Goal: Communication & Community: Answer question/provide support

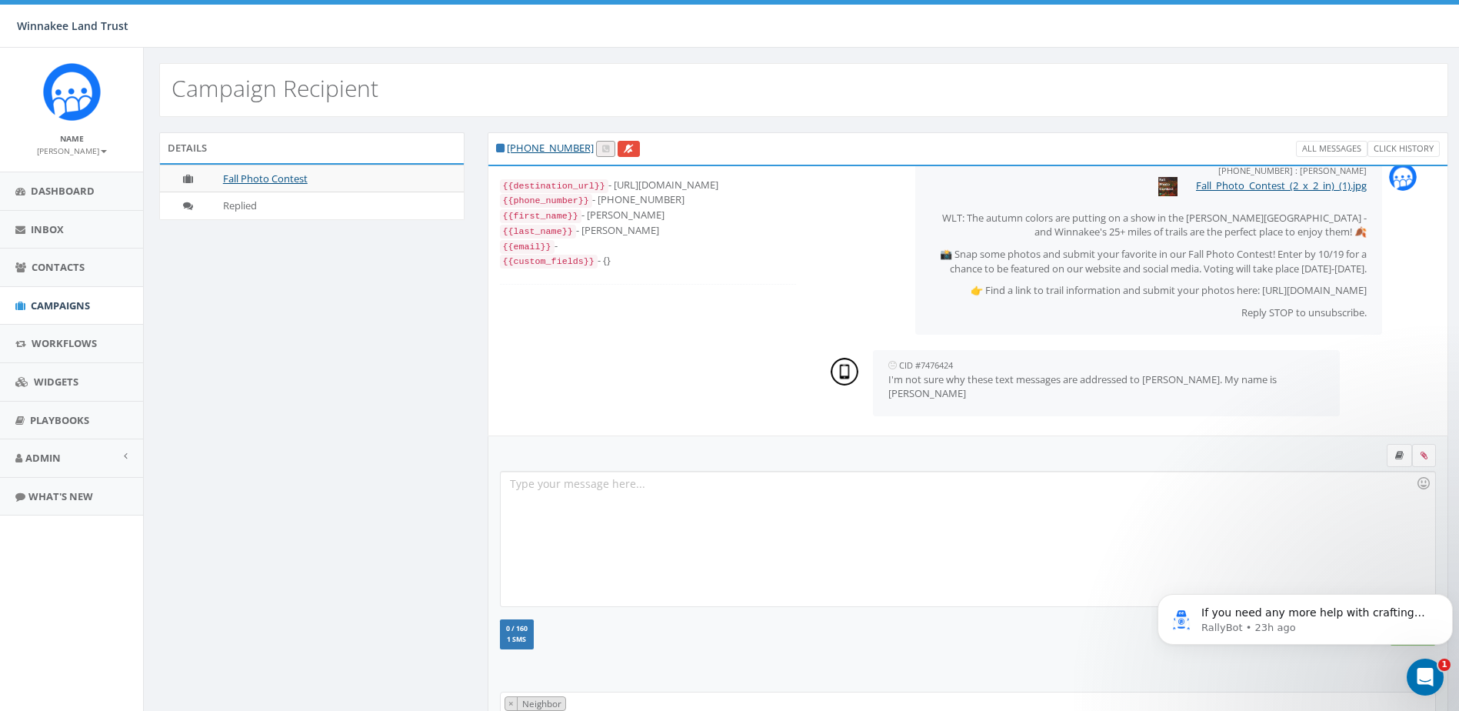
click at [741, 505] on div at bounding box center [968, 539] width 935 height 135
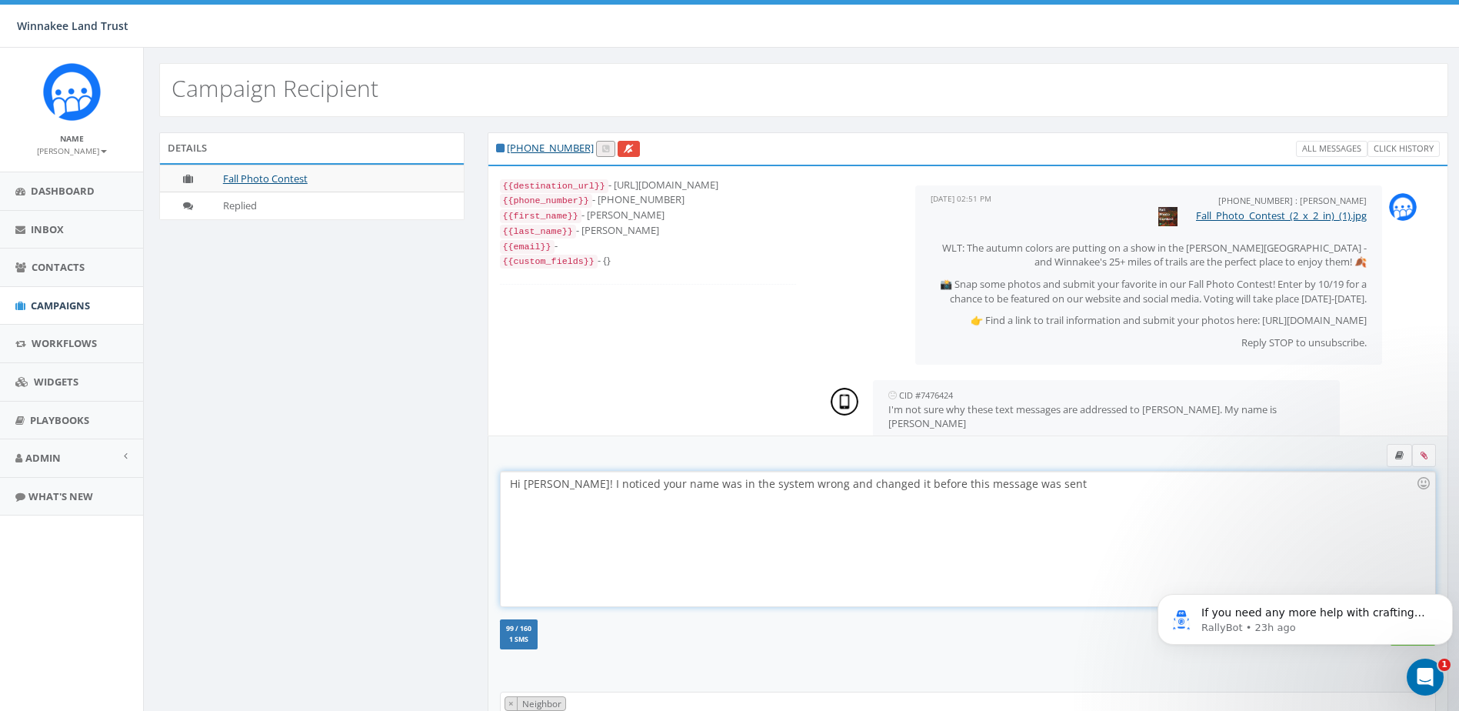
scroll to position [45, 0]
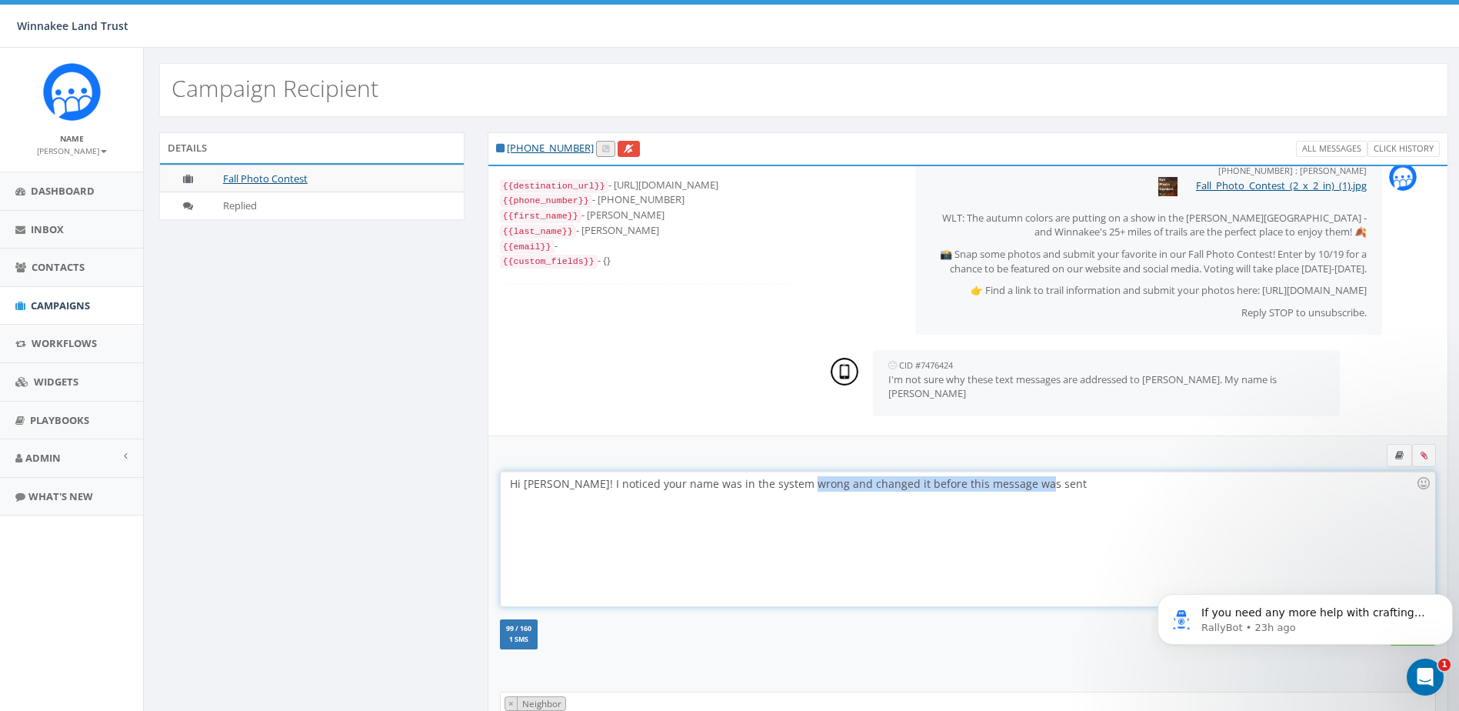
drag, startPoint x: 797, startPoint y: 486, endPoint x: 1106, endPoint y: 482, distance: 309.2
click at [1106, 482] on div "Hi Lynette! I noticed your name was in the system wrong and changed it before t…" at bounding box center [968, 539] width 935 height 135
drag, startPoint x: 981, startPoint y: 491, endPoint x: 876, endPoint y: 483, distance: 104.9
click at [876, 483] on div "Hi Lynette! I noticed your name was in the system wrong and changed it about a …" at bounding box center [968, 539] width 935 height 135
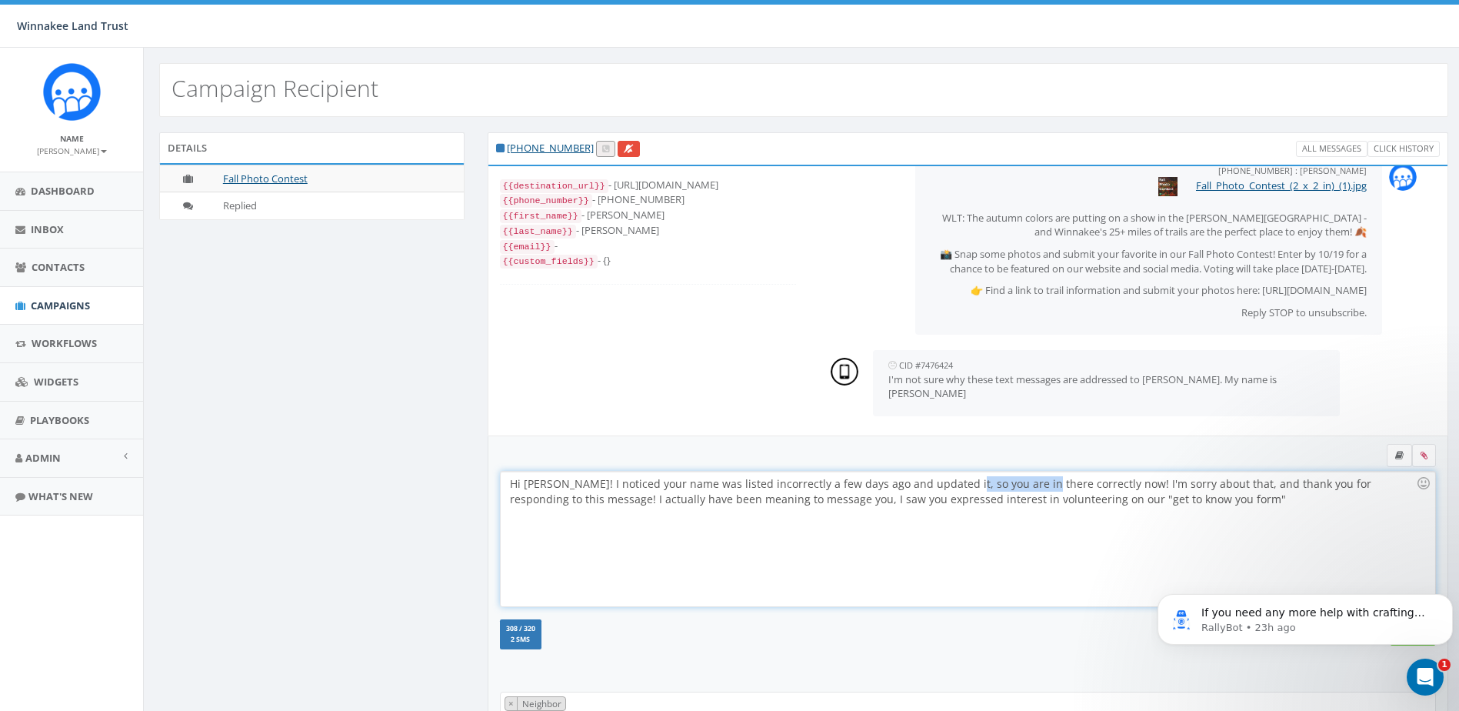
drag, startPoint x: 1026, startPoint y: 484, endPoint x: 947, endPoint y: 482, distance: 79.2
click at [947, 482] on div "Hi Lynette! I noticed your name was listed incorrectly a few days ago and updat…" at bounding box center [968, 539] width 935 height 135
click at [1054, 484] on div "Hi Lynette! I noticed your name was listed incorrectly a few days ago and updat…" at bounding box center [968, 539] width 935 height 135
click at [1355, 483] on div "Hi Lynette! I noticed your name was listed incorrectly a few days ago and updat…" at bounding box center [968, 539] width 935 height 135
click at [952, 498] on div "Hi Lynette! I noticed your name was listed incorrectly a few days ago and updat…" at bounding box center [968, 539] width 935 height 135
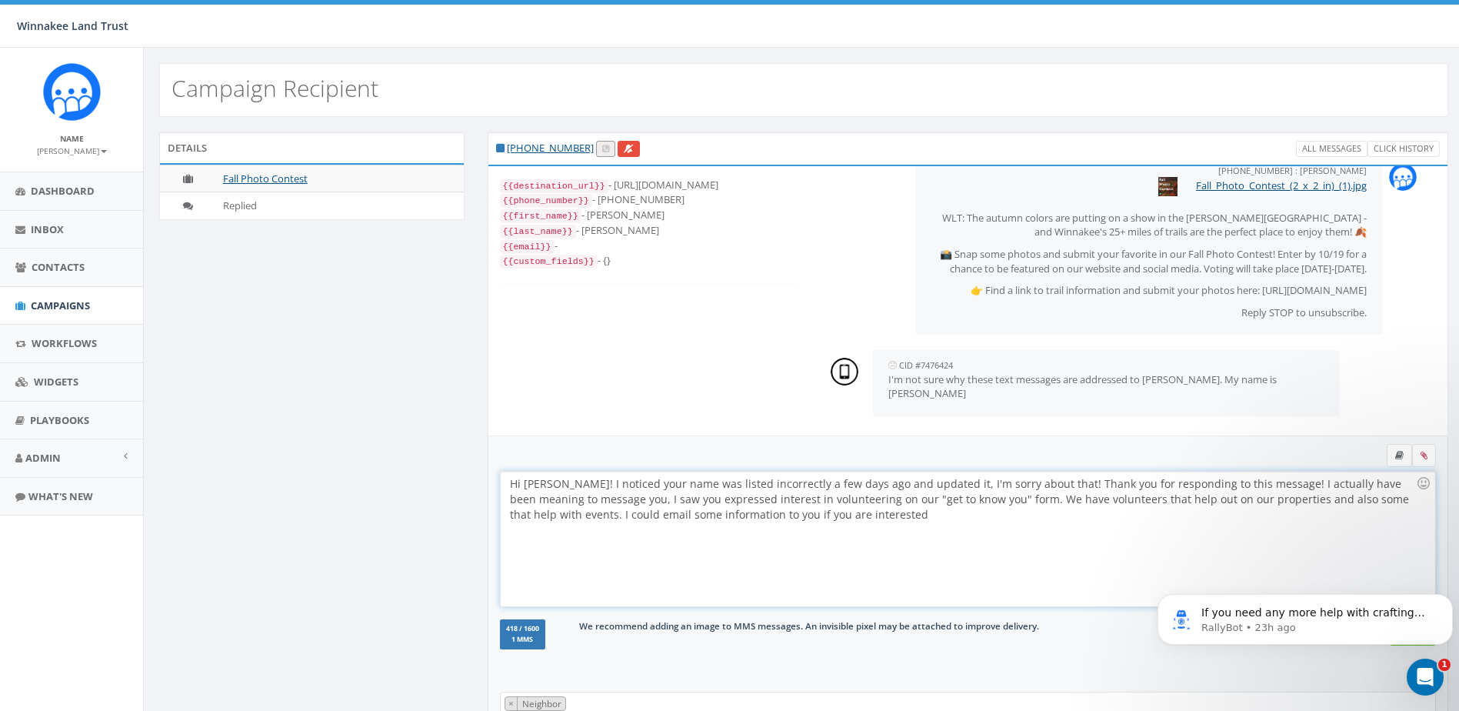
click at [692, 514] on div "Hi Lynette! I noticed your name was listed incorrectly a few days ago and updat…" at bounding box center [968, 539] width 935 height 135
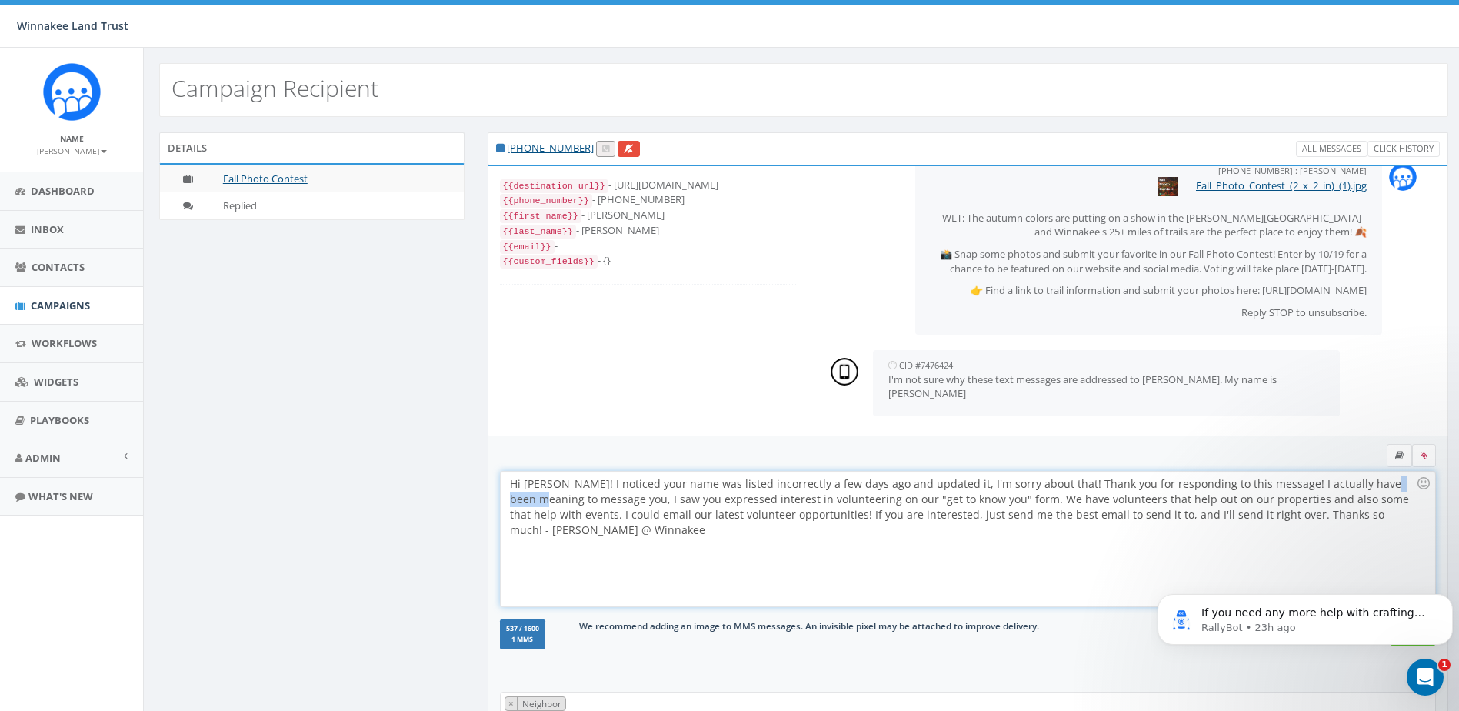
drag, startPoint x: 1398, startPoint y: 485, endPoint x: 1357, endPoint y: 486, distance: 41.6
click at [1357, 486] on div "Hi Lynette! I noticed your name was listed incorrectly a few days ago and updat…" at bounding box center [968, 539] width 935 height 135
click at [897, 520] on div "Hi Lynette! I noticed your name was listed incorrectly a few days ago and updat…" at bounding box center [968, 539] width 935 height 135
drag, startPoint x: 1046, startPoint y: 517, endPoint x: 1000, endPoint y: 518, distance: 46.2
click at [1000, 518] on div "Hi Lynette! I noticed your name was listed incorrectly a few days ago and updat…" at bounding box center [968, 539] width 935 height 135
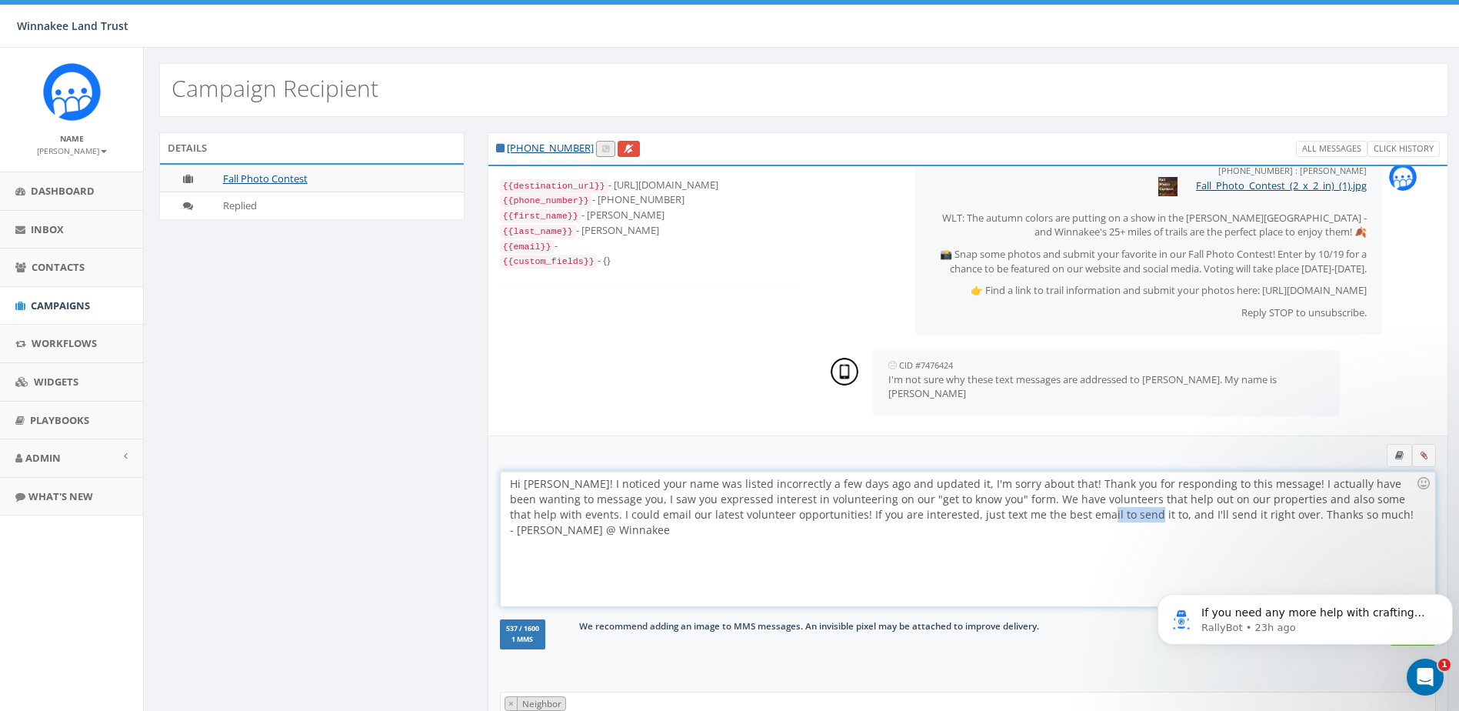
click at [1007, 518] on div "Hi Lynette! I noticed your name was listed incorrectly a few days ago and updat…" at bounding box center [968, 539] width 935 height 135
drag, startPoint x: 1046, startPoint y: 514, endPoint x: 1004, endPoint y: 514, distance: 42.3
click at [1004, 514] on div "Hi Lynette! I noticed your name was listed incorrectly a few days ago and updat…" at bounding box center [968, 539] width 935 height 135
click at [567, 515] on div "Hi Lynette! I noticed your name was listed incorrectly a few days ago and updat…" at bounding box center [968, 539] width 935 height 135
click at [1257, 557] on div "Hi Lynette! I noticed your name was listed incorrectly a few days ago and updat…" at bounding box center [968, 539] width 935 height 135
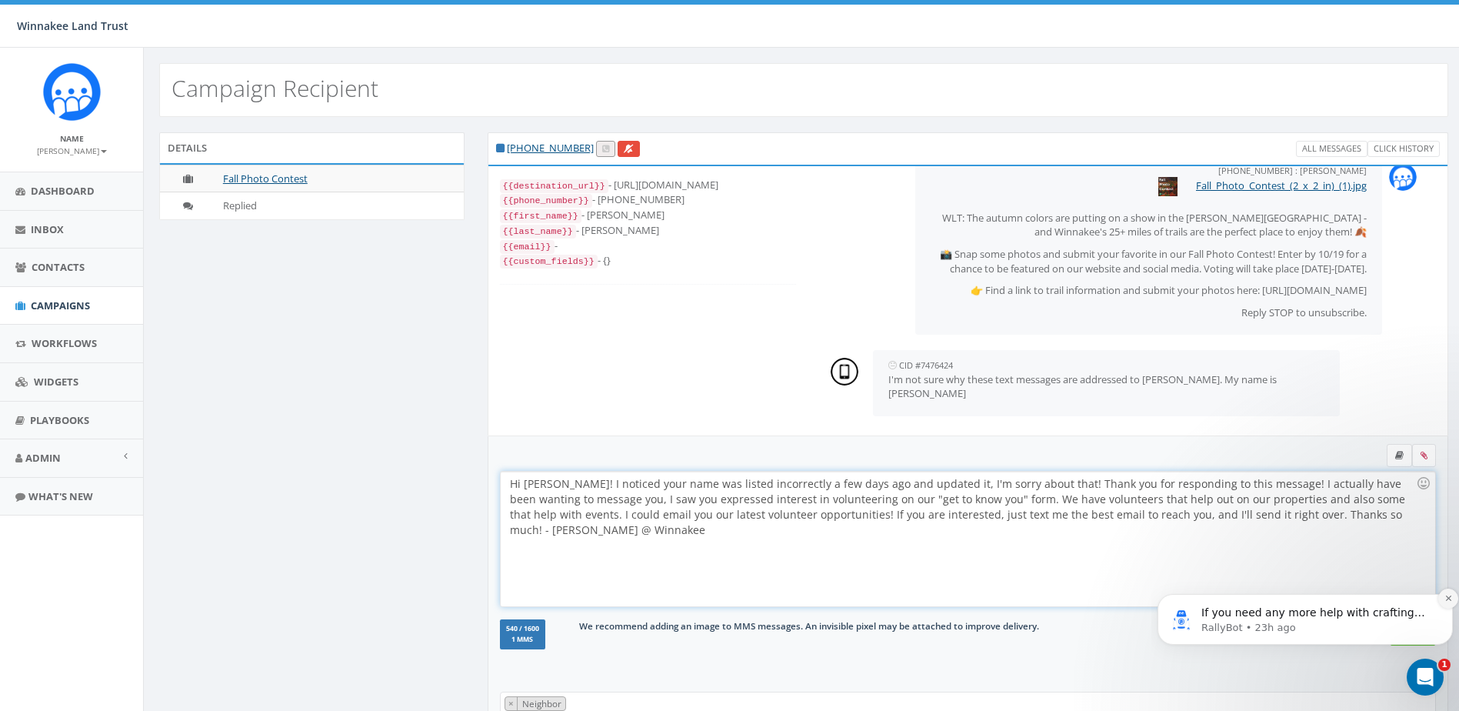
click at [1448, 602] on icon "Dismiss notification" at bounding box center [1449, 598] width 8 height 8
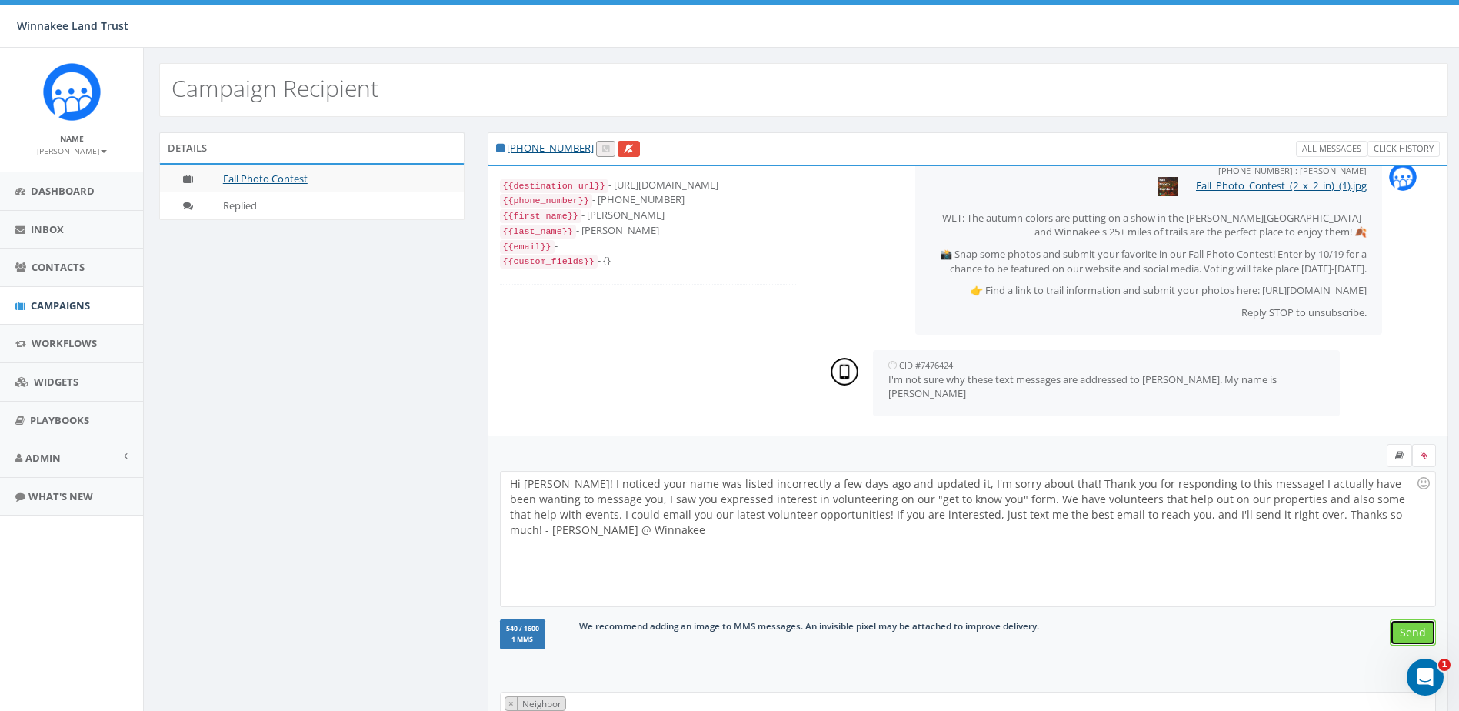
click at [1410, 632] on input "Send" at bounding box center [1413, 632] width 46 height 26
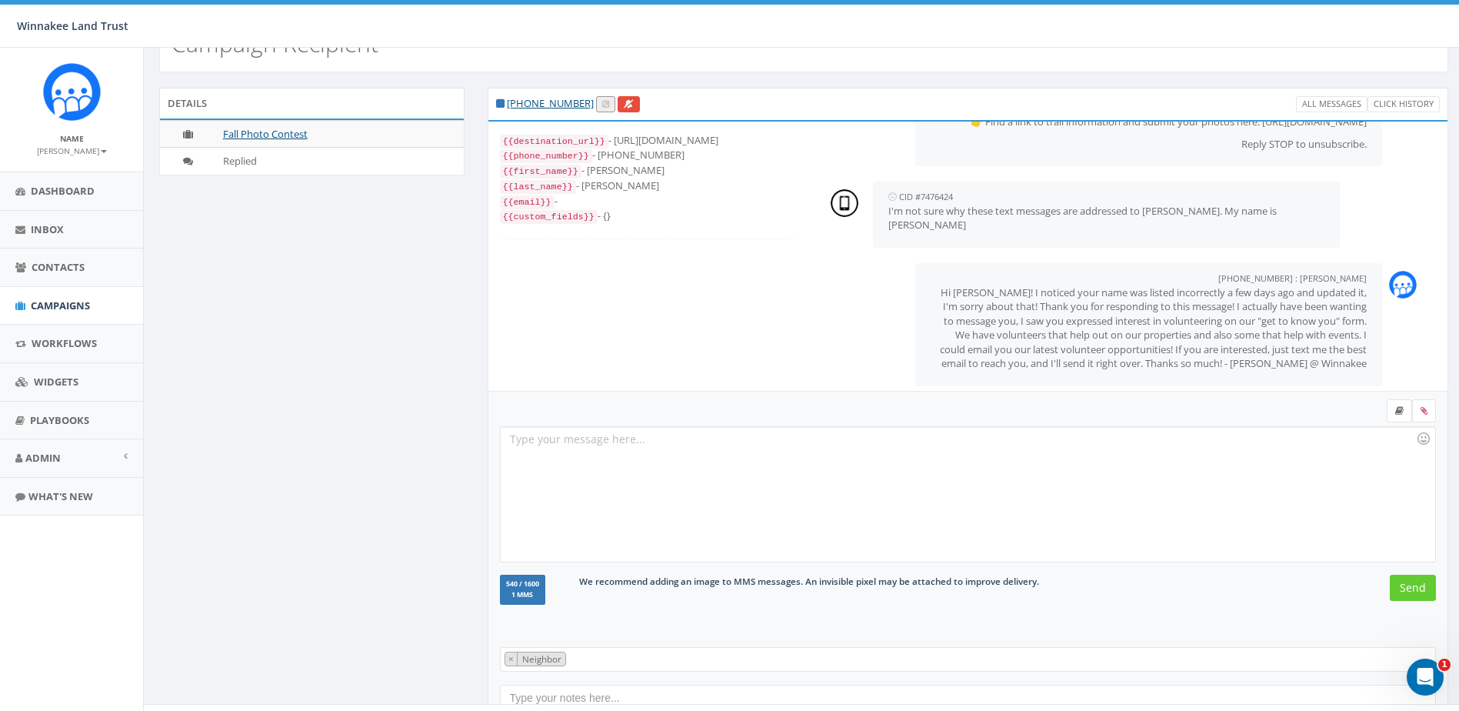
scroll to position [68, 0]
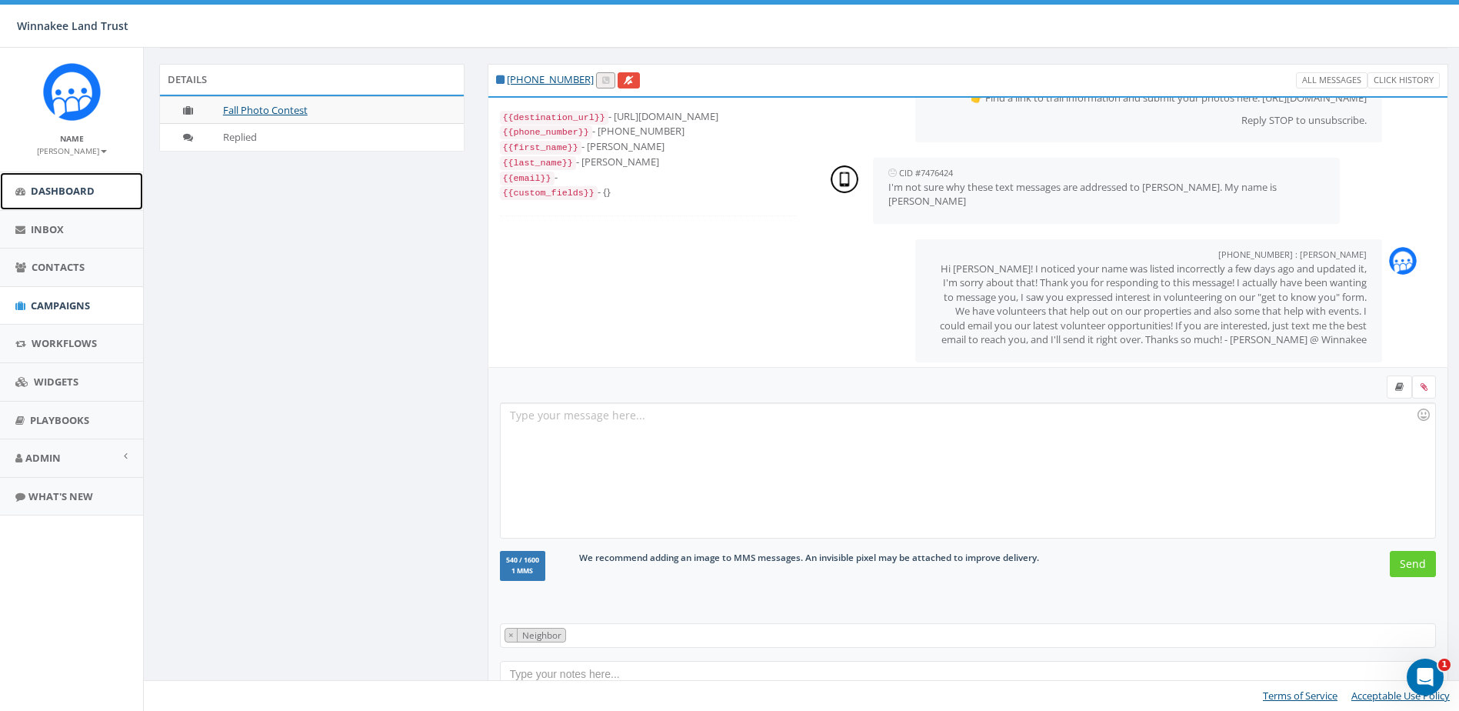
click at [60, 188] on span "Dashboard" at bounding box center [63, 191] width 64 height 14
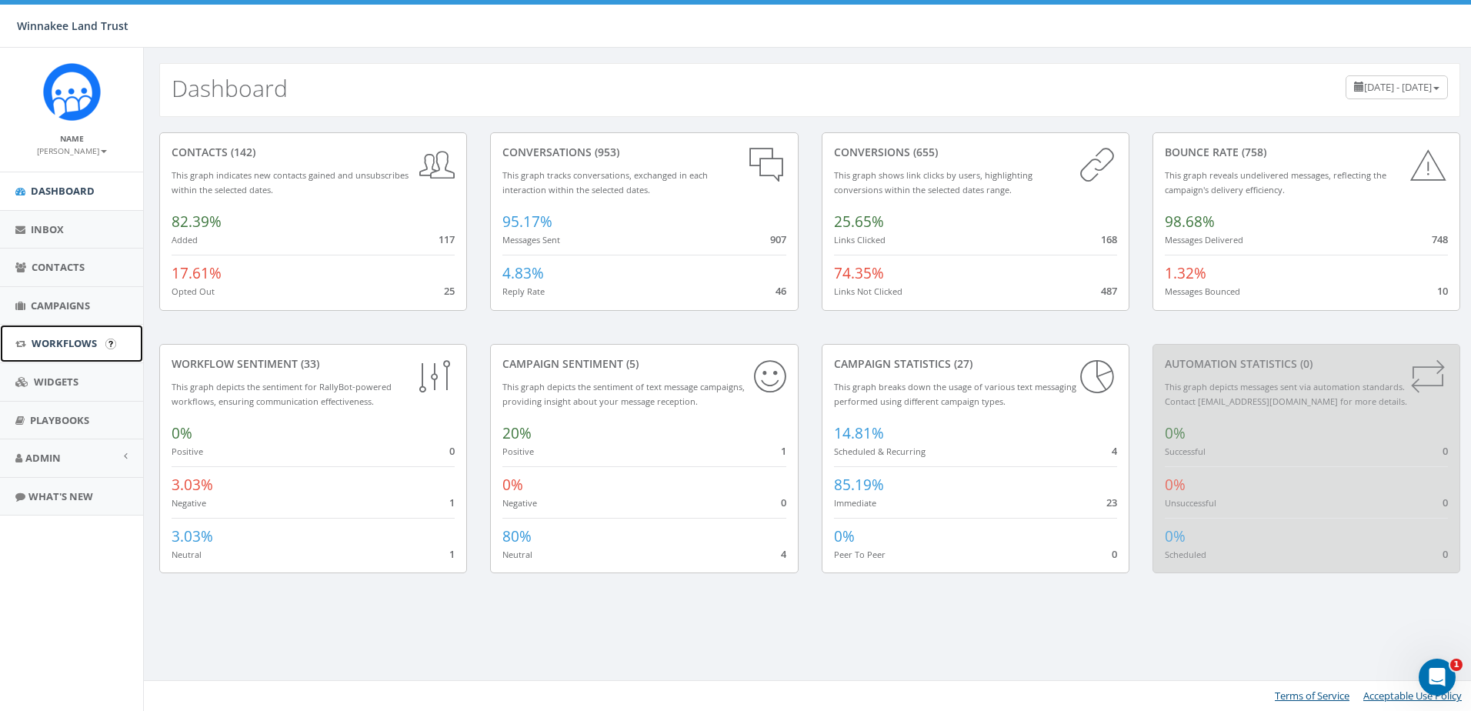
click at [47, 329] on link "Workflows" at bounding box center [71, 344] width 143 height 38
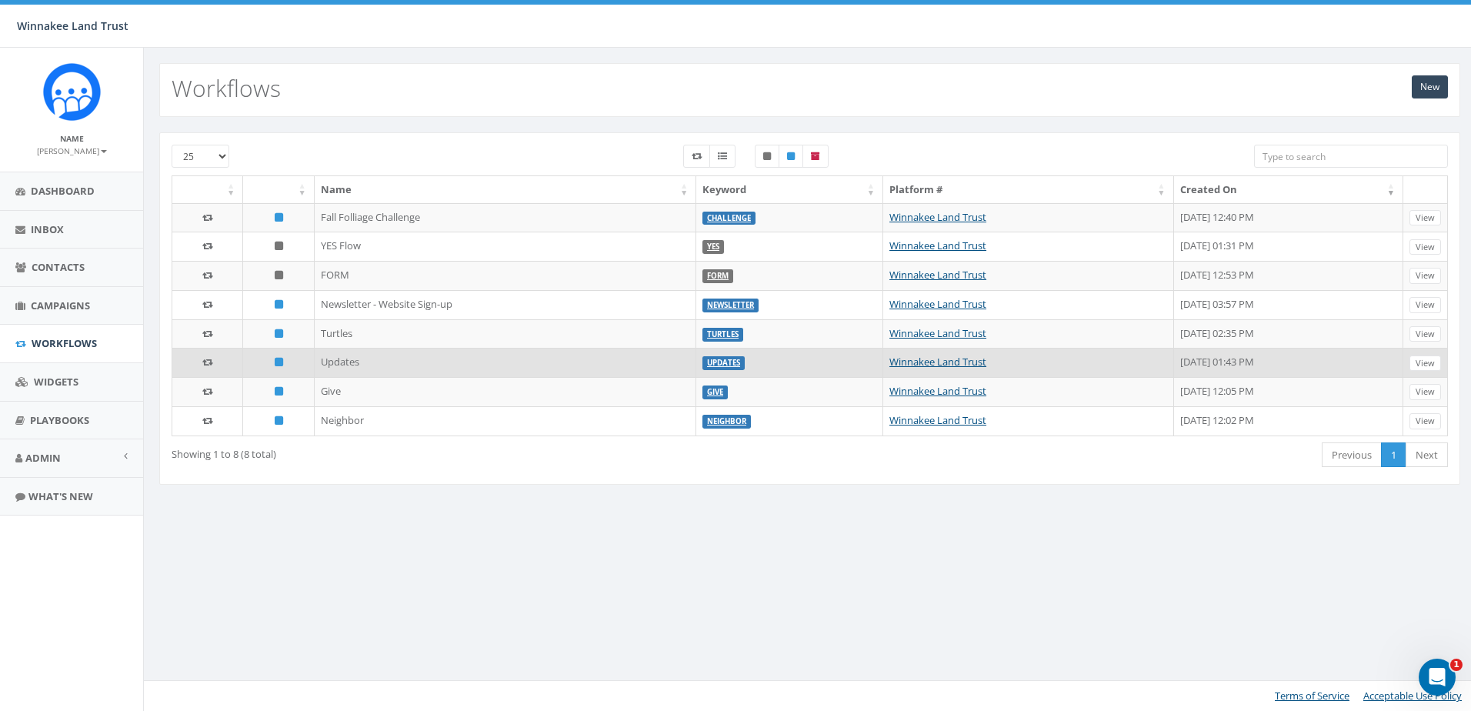
click at [323, 368] on td "Updates" at bounding box center [506, 362] width 382 height 29
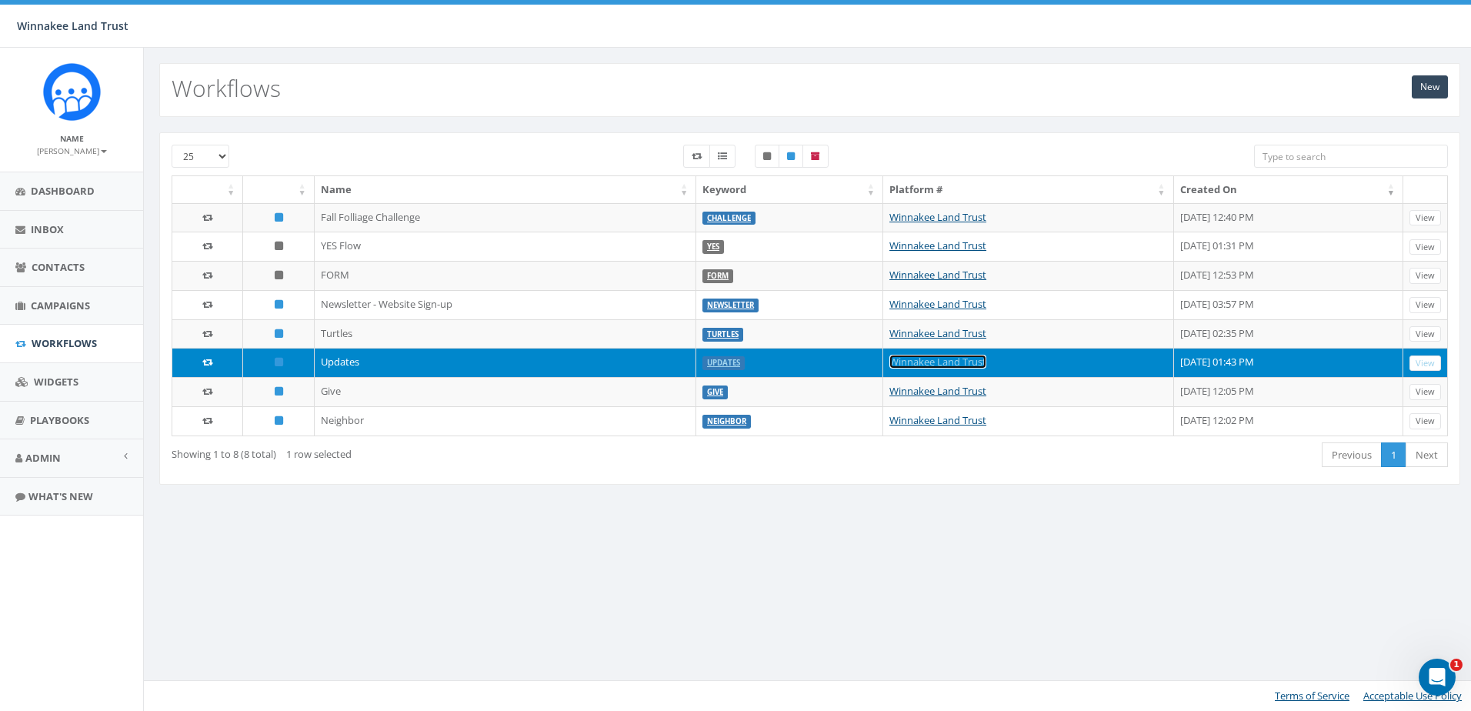
click at [889, 358] on link "Winnakee Land Trust" at bounding box center [937, 362] width 97 height 14
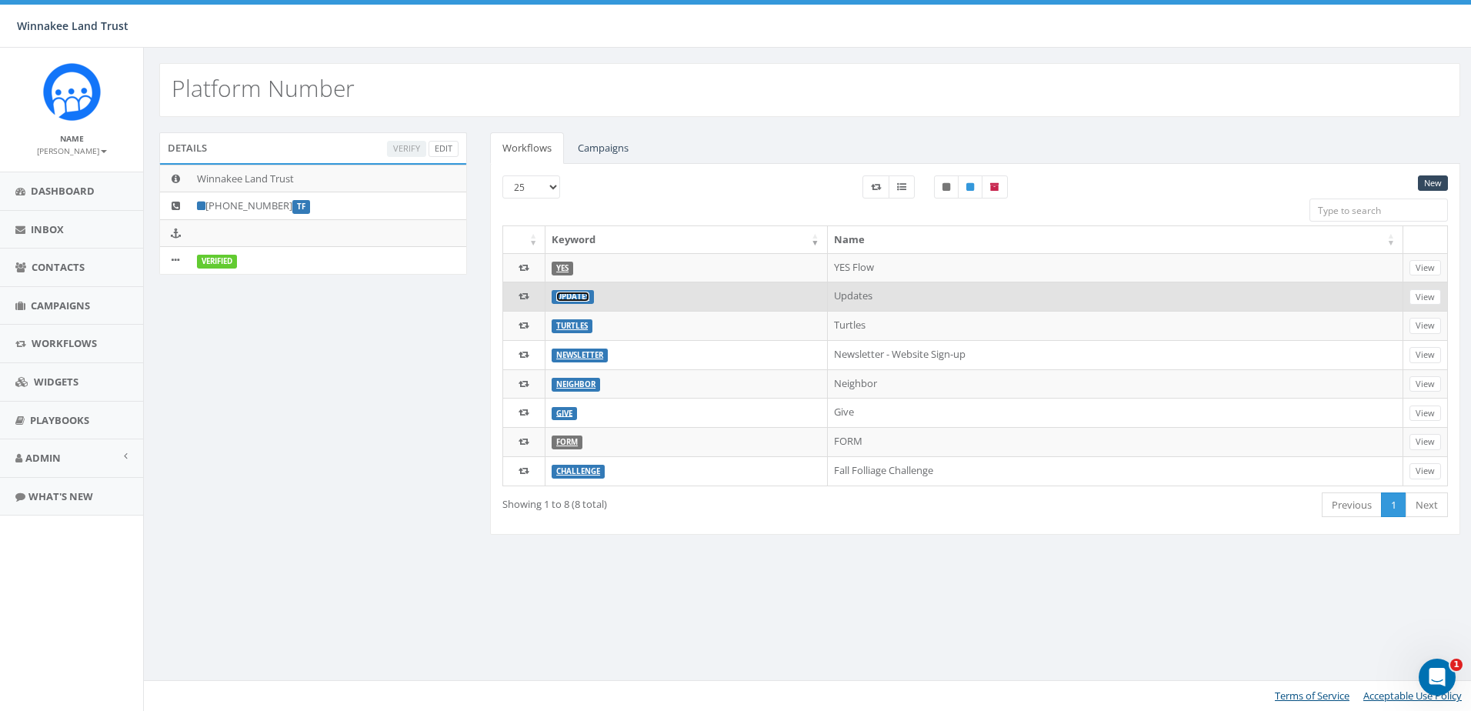
click at [575, 295] on link "Updates" at bounding box center [572, 297] width 33 height 10
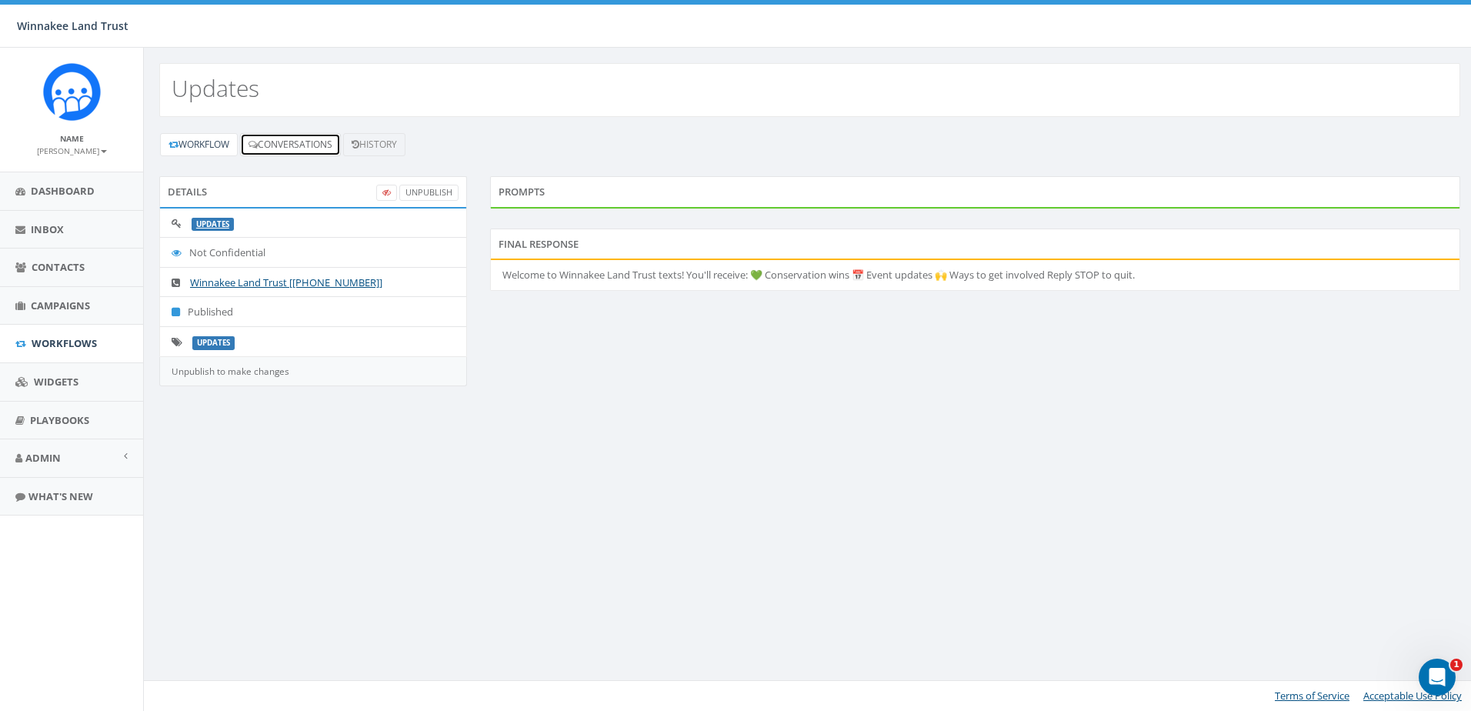
click at [295, 148] on link "Conversations" at bounding box center [290, 144] width 101 height 23
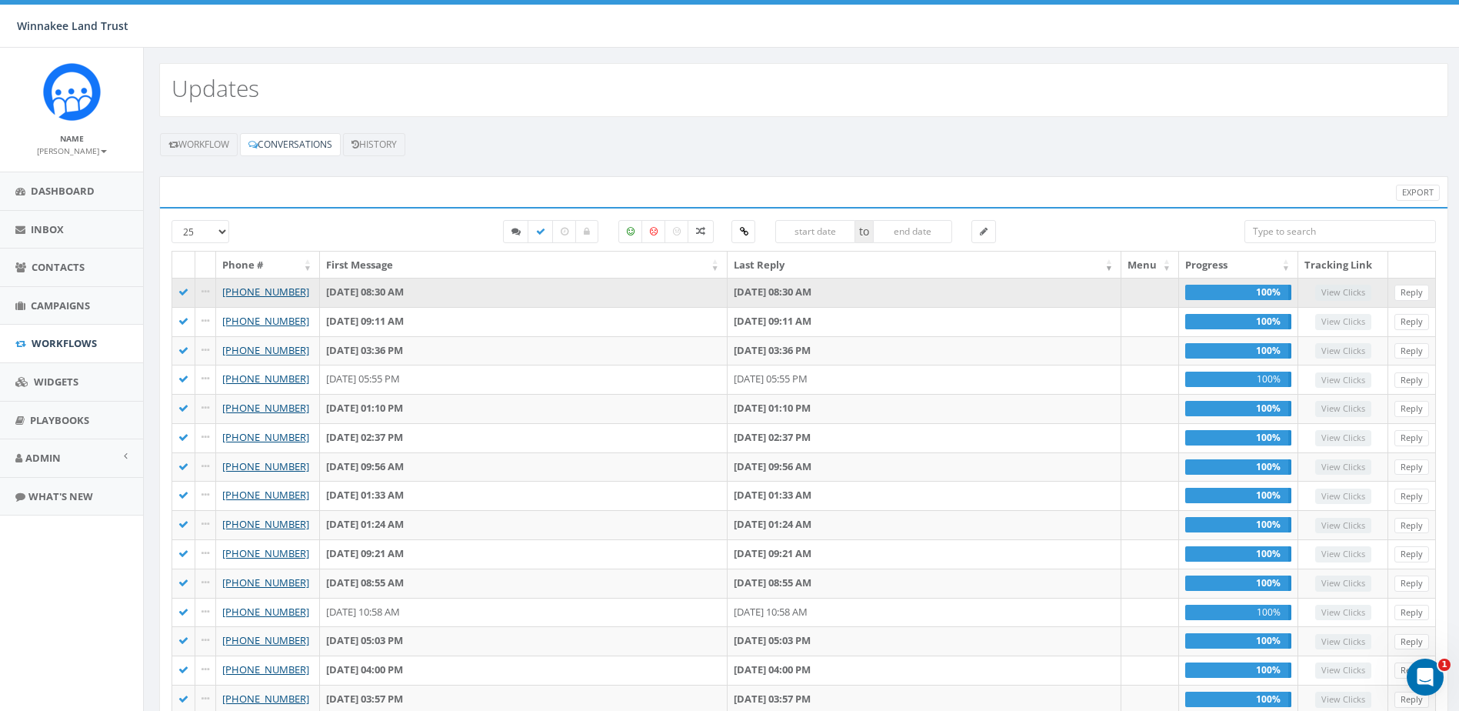
drag, startPoint x: 306, startPoint y: 292, endPoint x: 238, endPoint y: 301, distance: 69.1
click at [238, 301] on td "[PHONE_NUMBER]" at bounding box center [268, 292] width 104 height 29
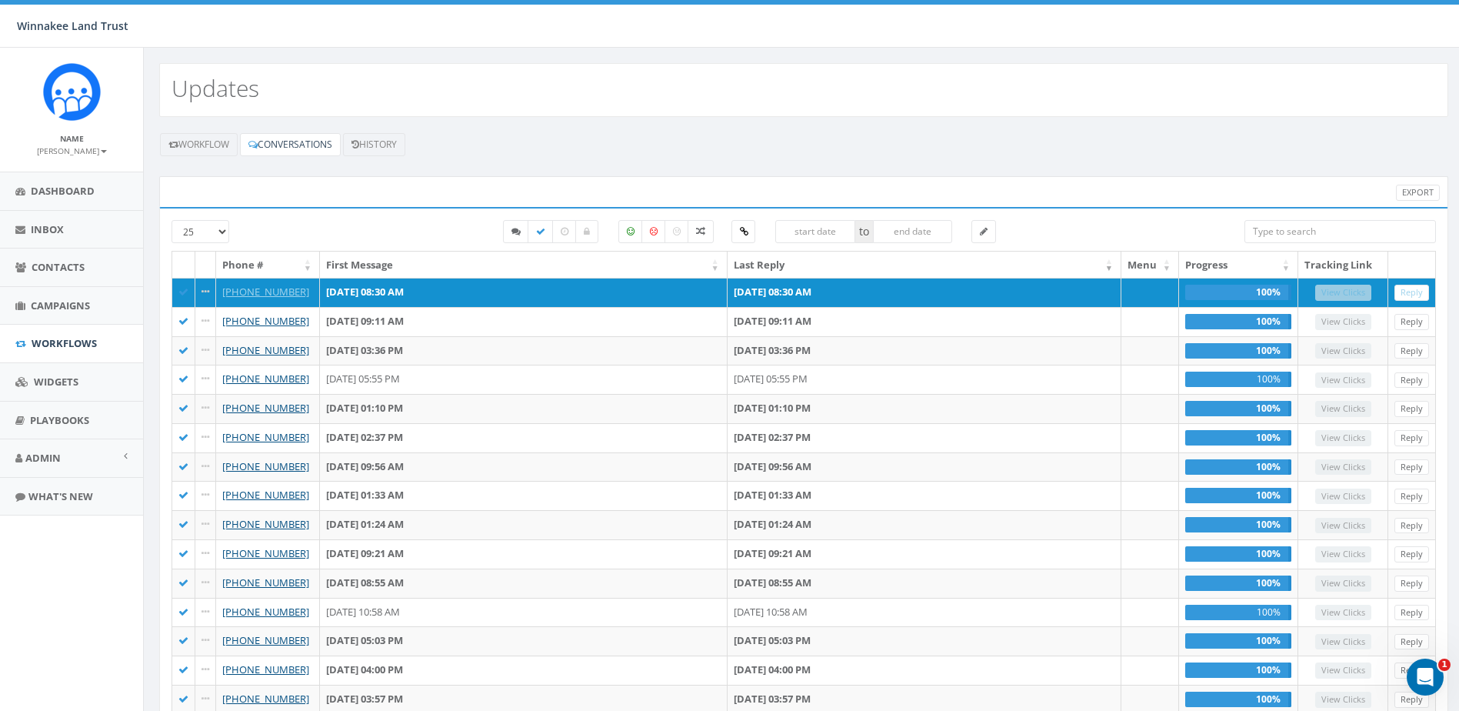
copy link "914-772-3623"
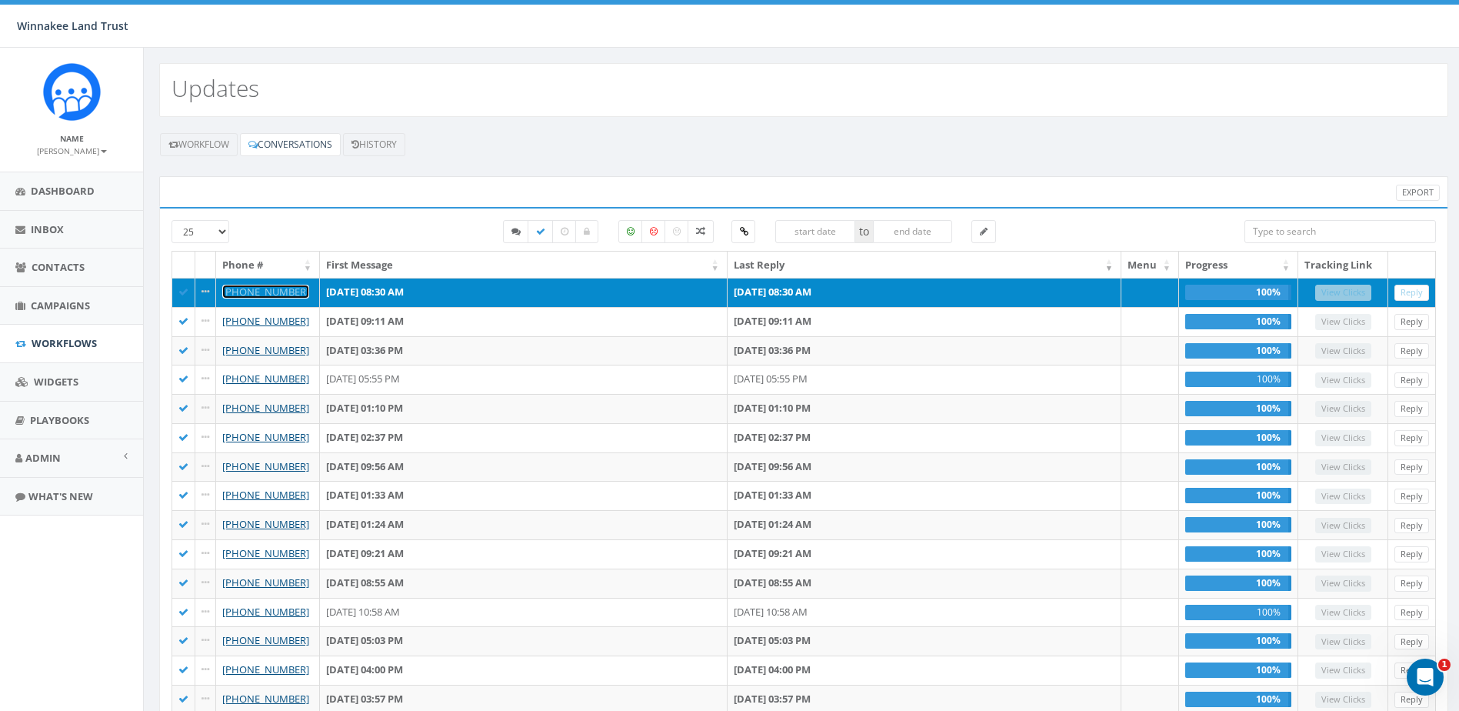
click at [272, 292] on link "[PHONE_NUMBER]" at bounding box center [265, 292] width 87 height 14
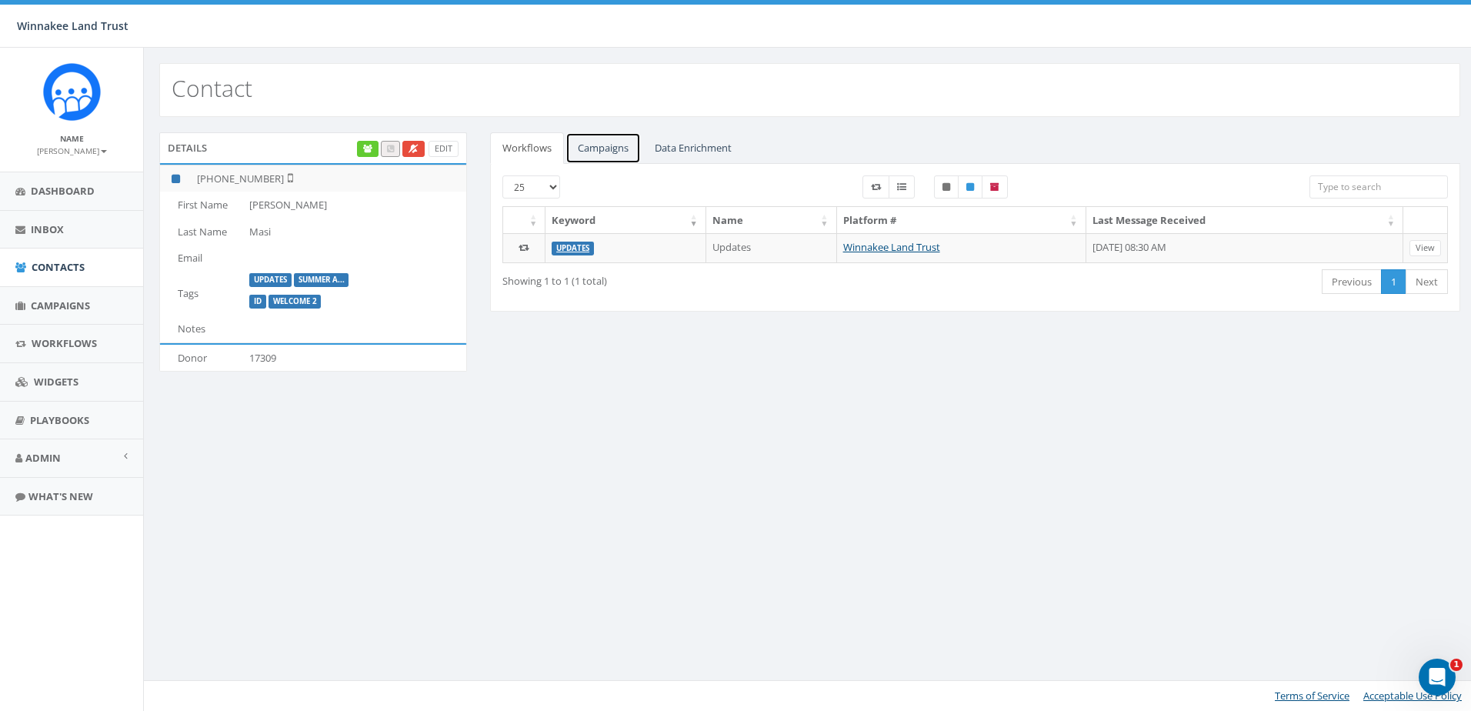
click at [606, 147] on link "Campaigns" at bounding box center [602, 148] width 75 height 32
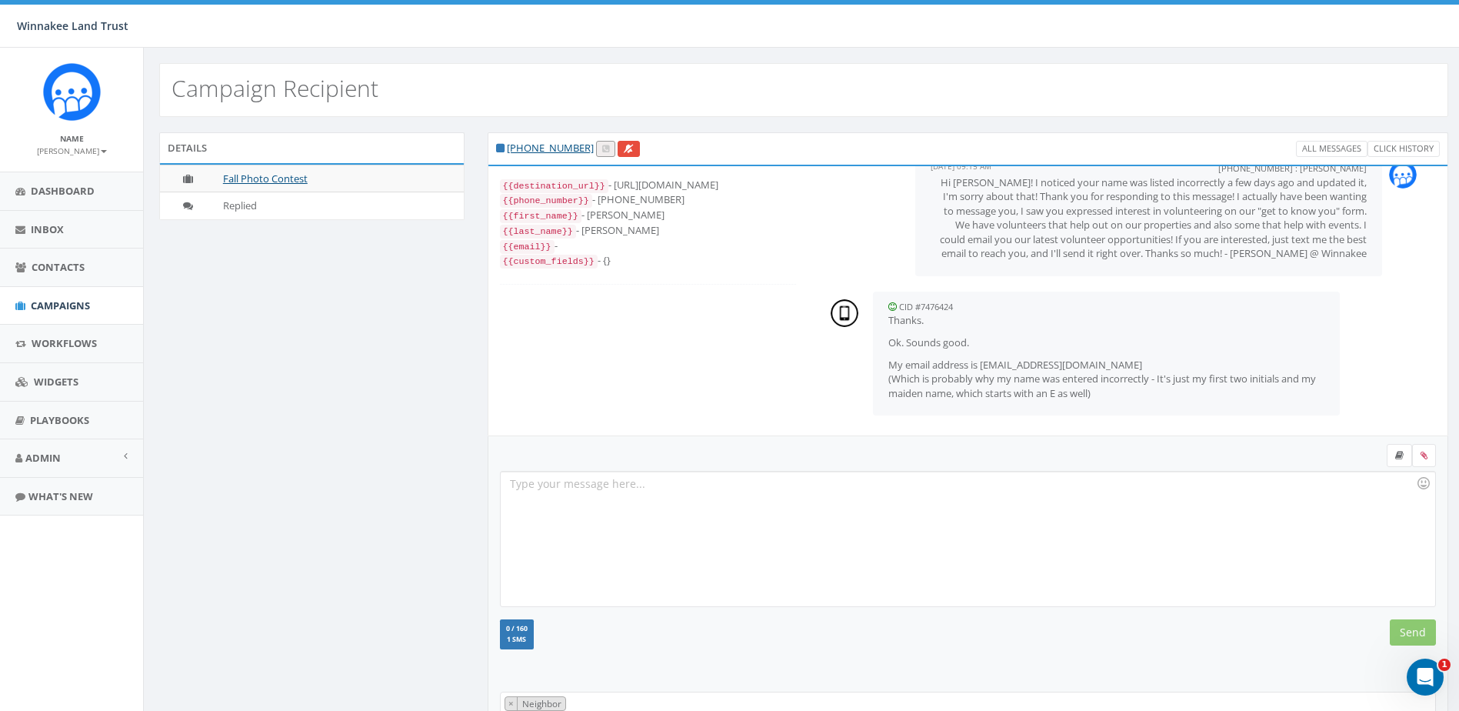
scroll to position [336, 0]
drag, startPoint x: 983, startPoint y: 365, endPoint x: 1091, endPoint y: 352, distance: 109.3
click at [1091, 352] on span "Thanks. Ok. Sounds good. My email address is LEEcklund@gmail.com (Which is prob…" at bounding box center [1106, 356] width 436 height 87
copy p "LEEcklund@gmail.com"
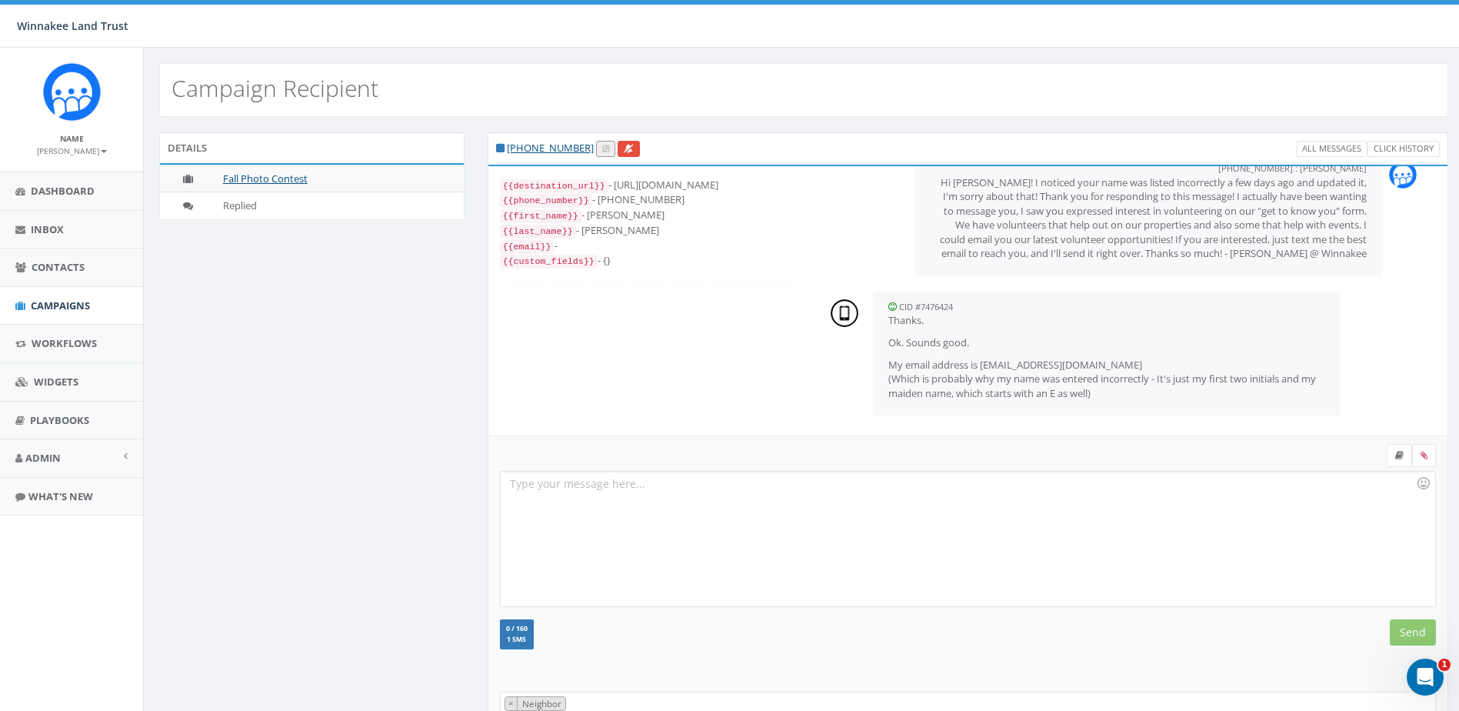
click at [807, 388] on div "{{destination_url}} - https://rclink.co/link/43X-hg {{phone_number}} - +1516384…" at bounding box center [968, 300] width 983 height 269
drag, startPoint x: 1087, startPoint y: 365, endPoint x: 983, endPoint y: 368, distance: 103.9
click at [983, 368] on p "My email address is LEEcklund@gmail.com (Which is probably why my name was ente…" at bounding box center [1106, 379] width 436 height 43
copy p "LEEcklund@gmail.com"
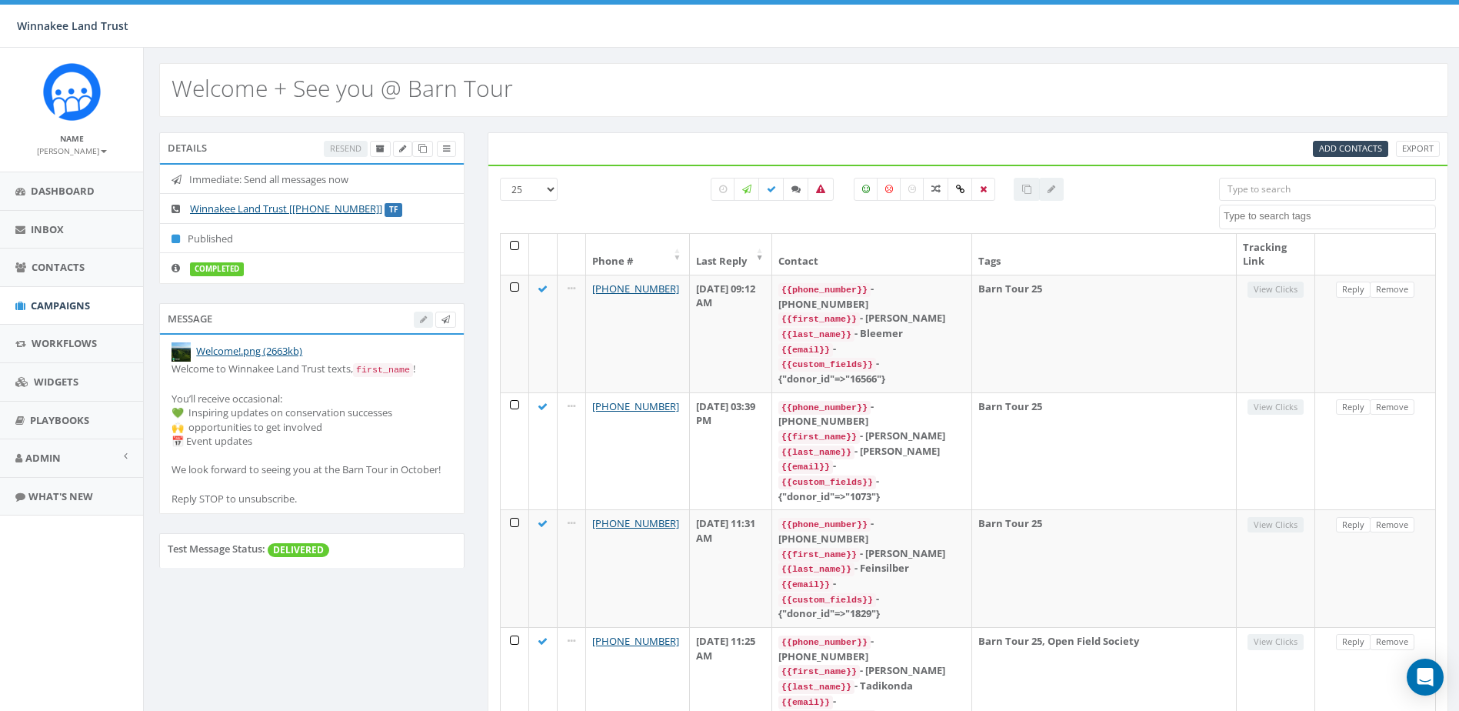
select select
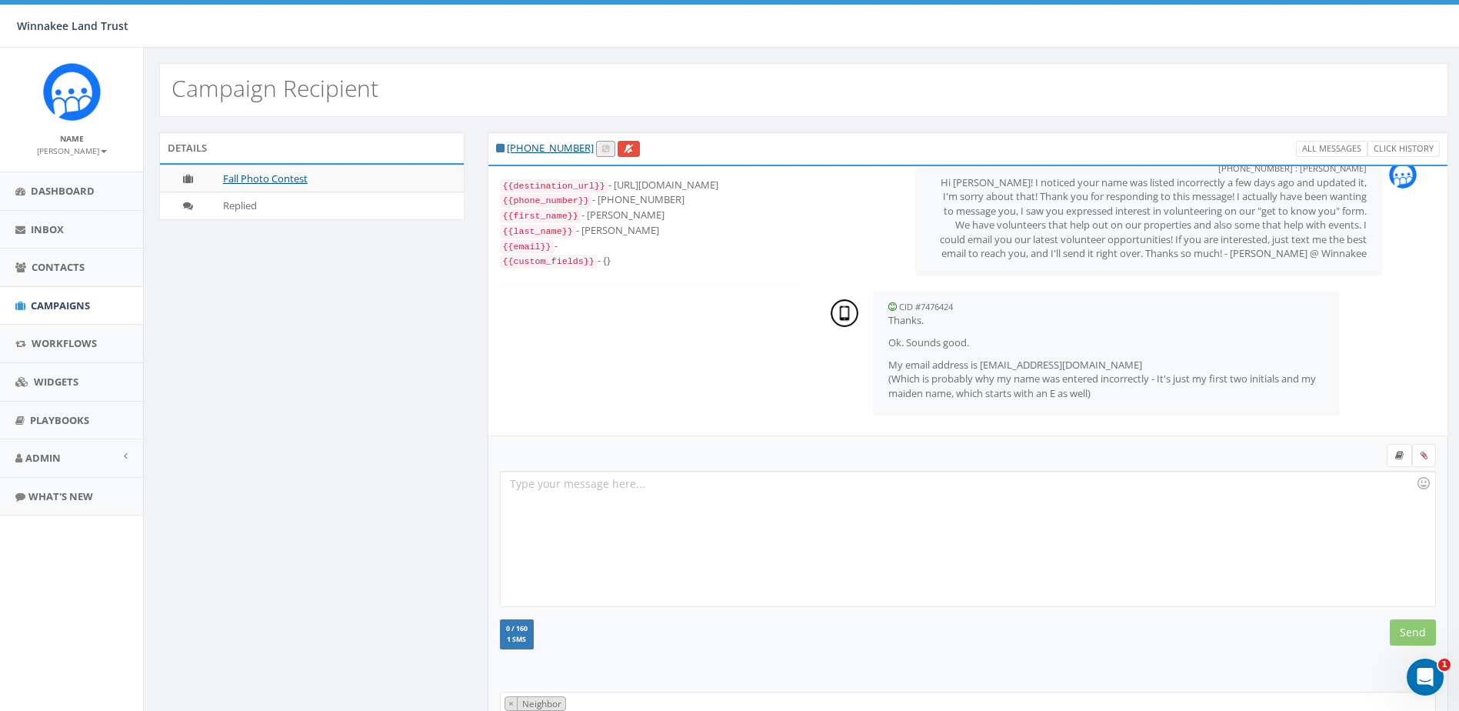
click at [742, 508] on div at bounding box center [968, 539] width 935 height 135
click at [1421, 481] on div at bounding box center [1424, 483] width 26 height 26
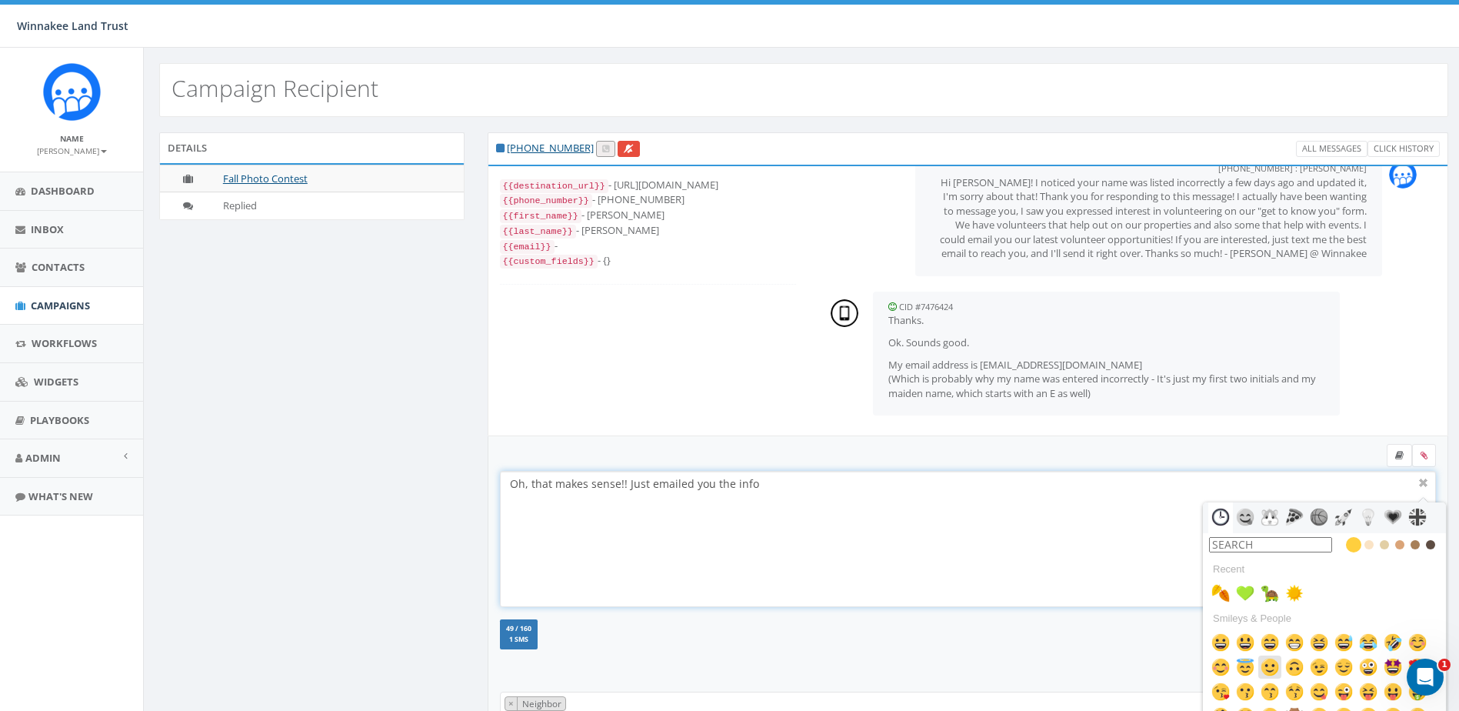
click at [1278, 667] on img at bounding box center [1270, 667] width 18 height 18
click at [931, 529] on div "Oh, that makes sense!! Just emailed you the info" at bounding box center [968, 539] width 935 height 135
click at [1421, 484] on div at bounding box center [1424, 483] width 18 height 18
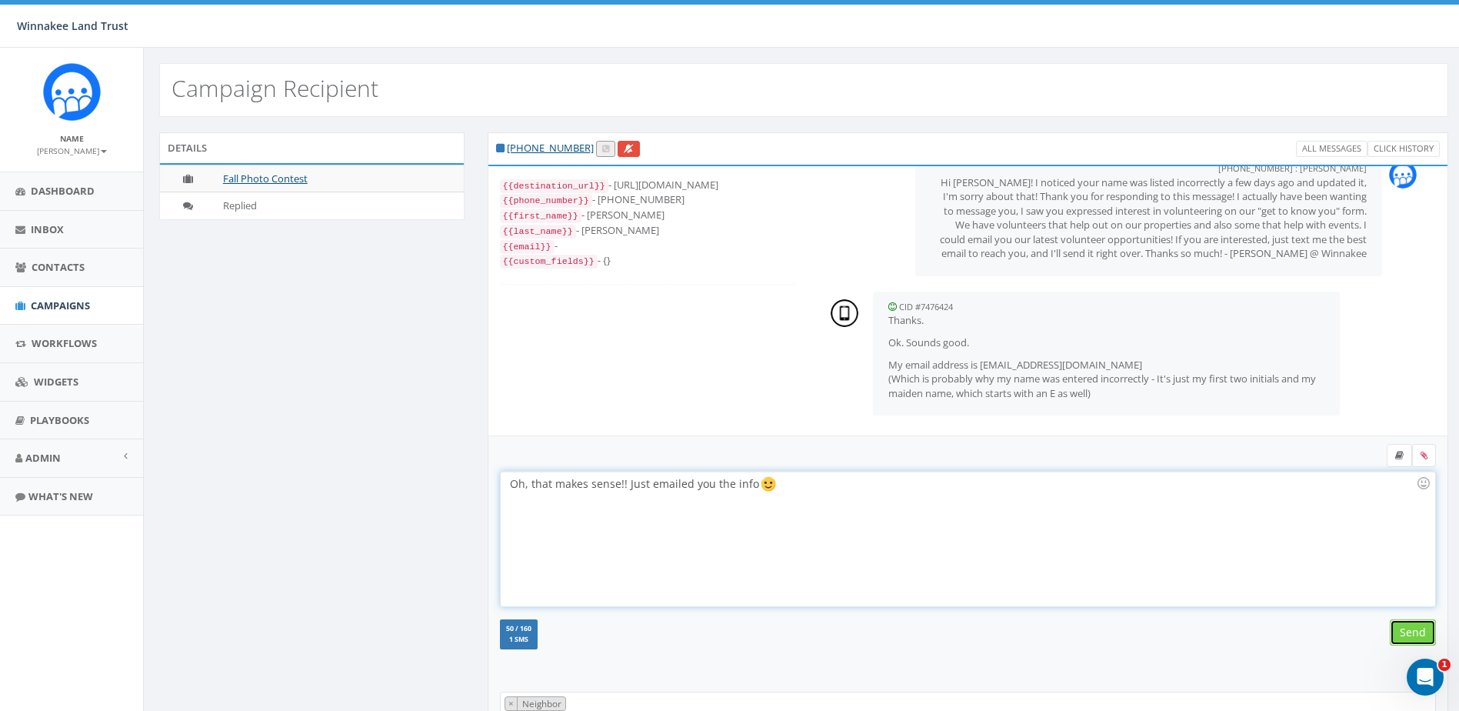
click at [1421, 632] on input "Send" at bounding box center [1413, 632] width 46 height 26
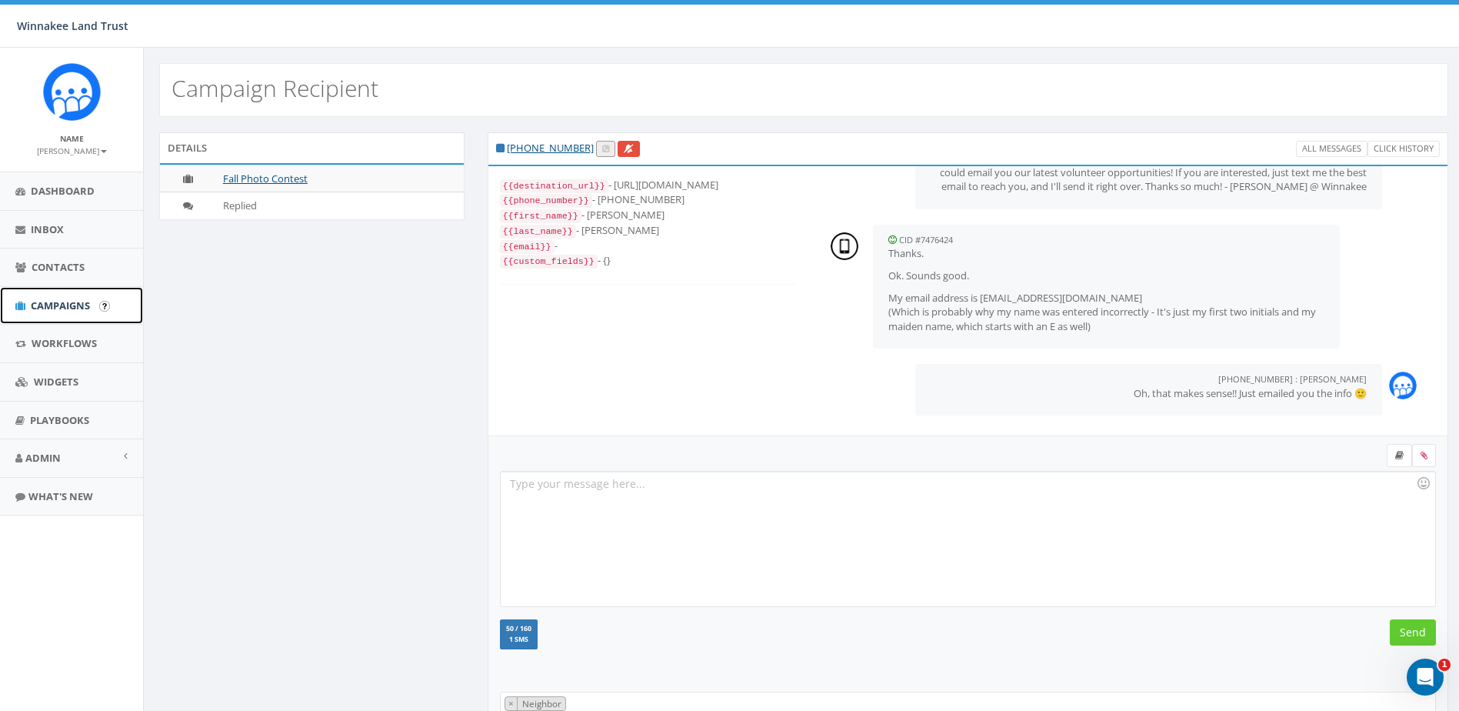
click at [44, 310] on span "Campaigns" at bounding box center [60, 305] width 59 height 14
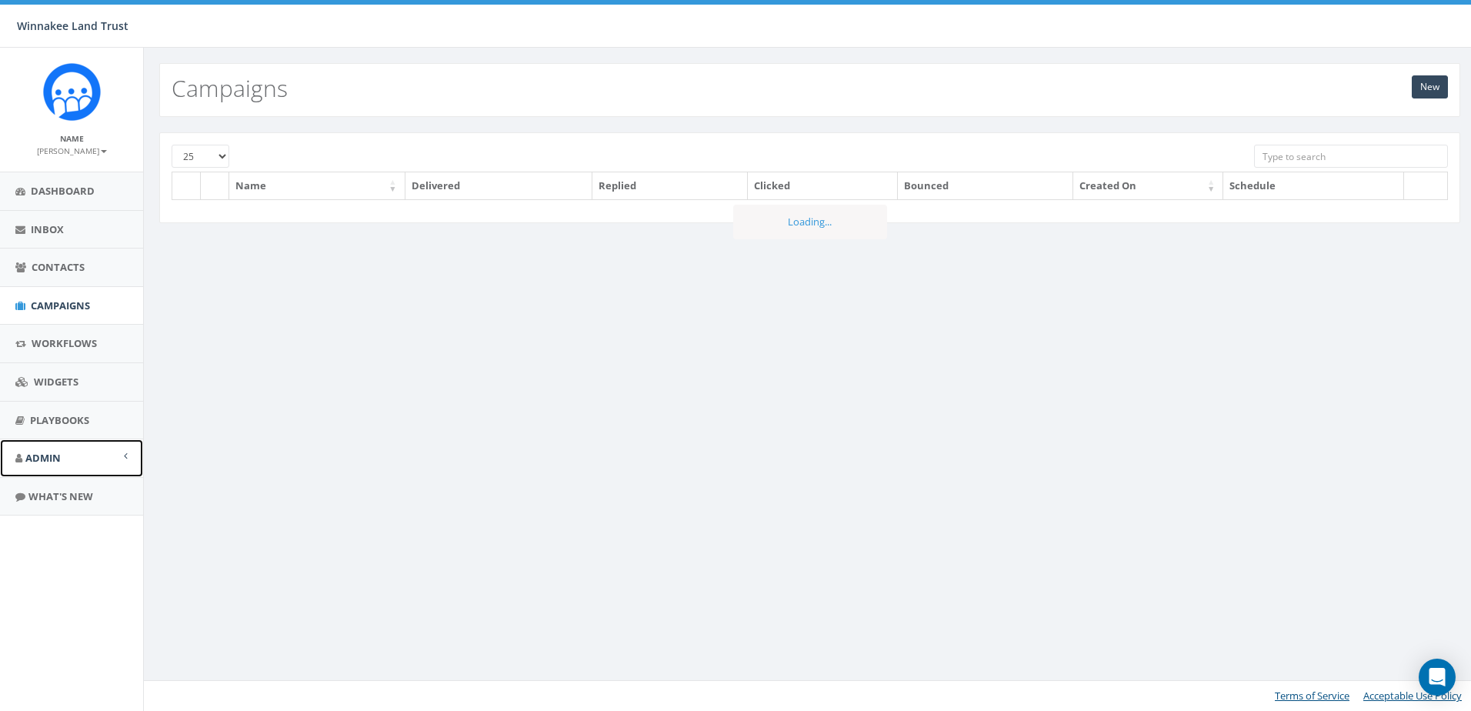
click at [59, 454] on span "Admin" at bounding box center [42, 458] width 35 height 14
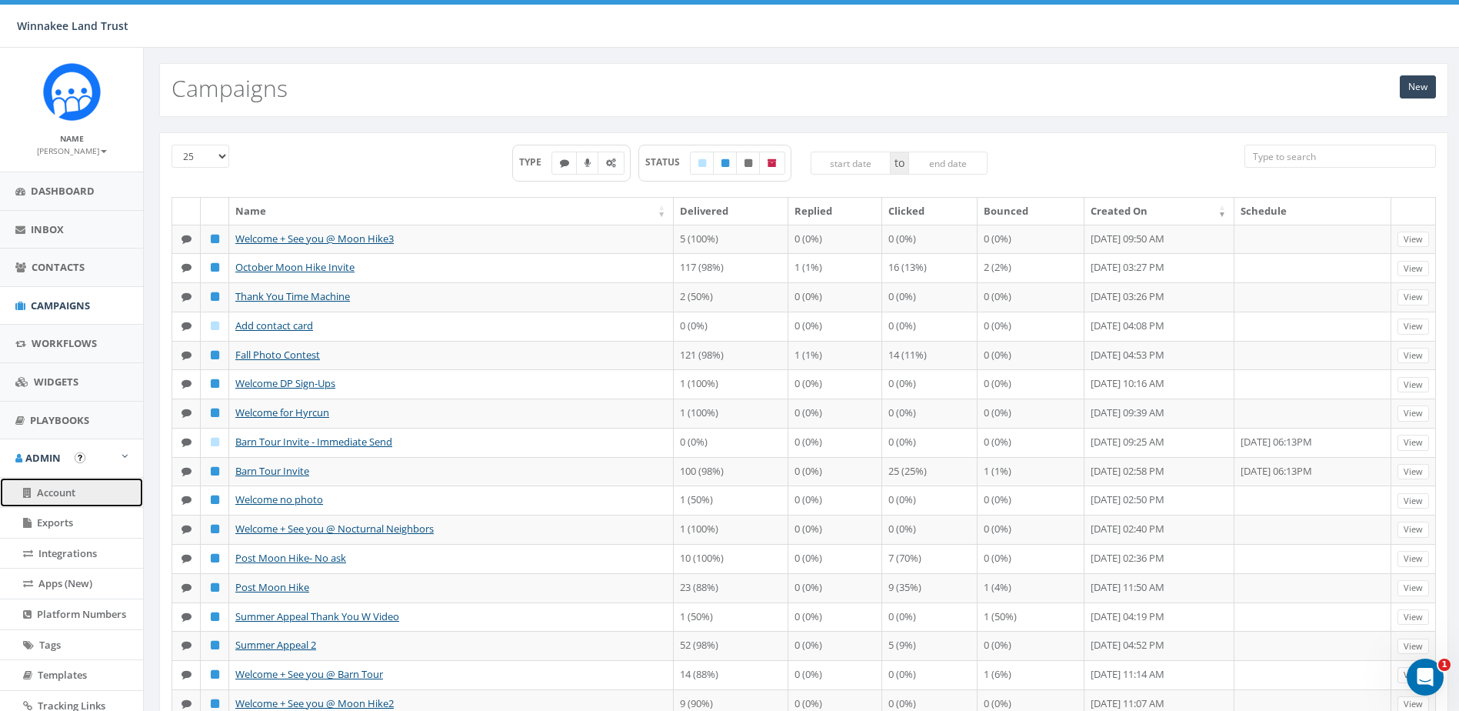
click at [55, 489] on span "Account" at bounding box center [56, 492] width 38 height 14
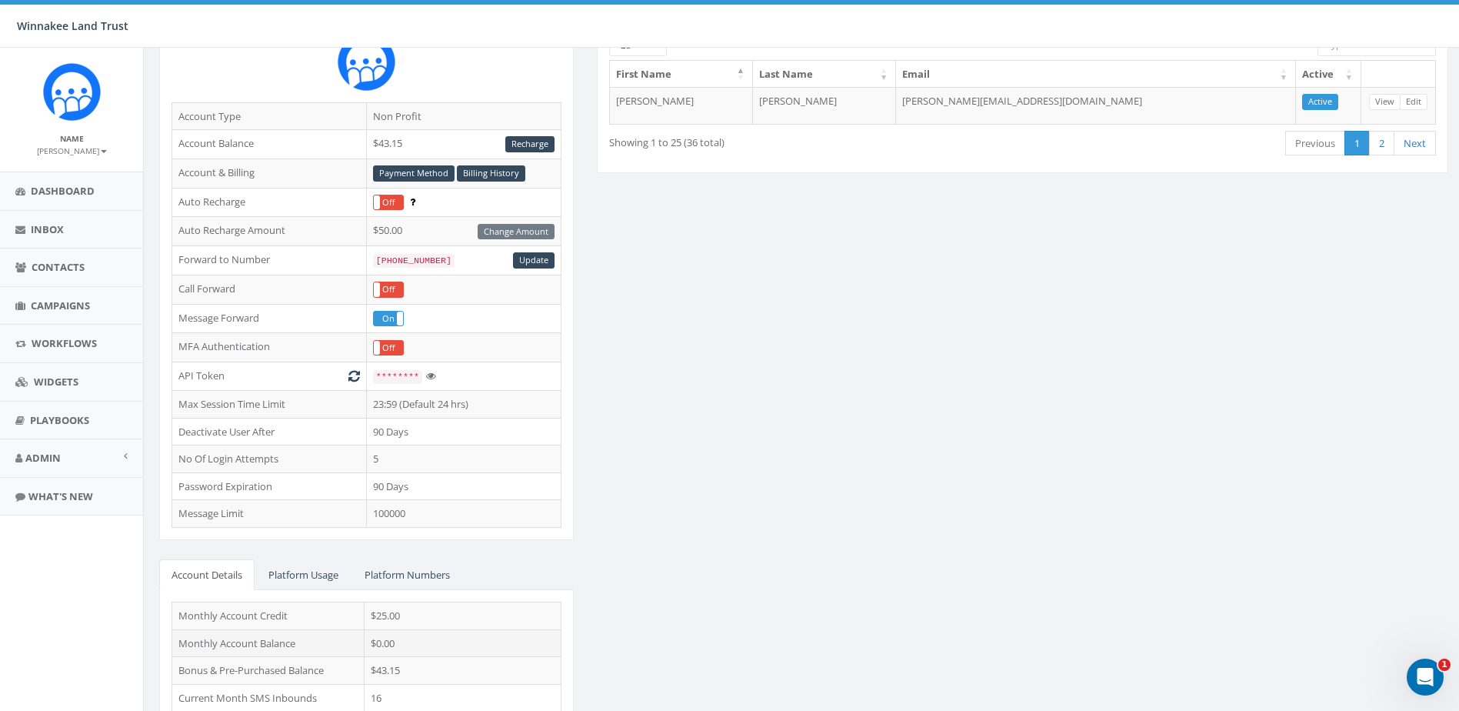
scroll to position [218, 0]
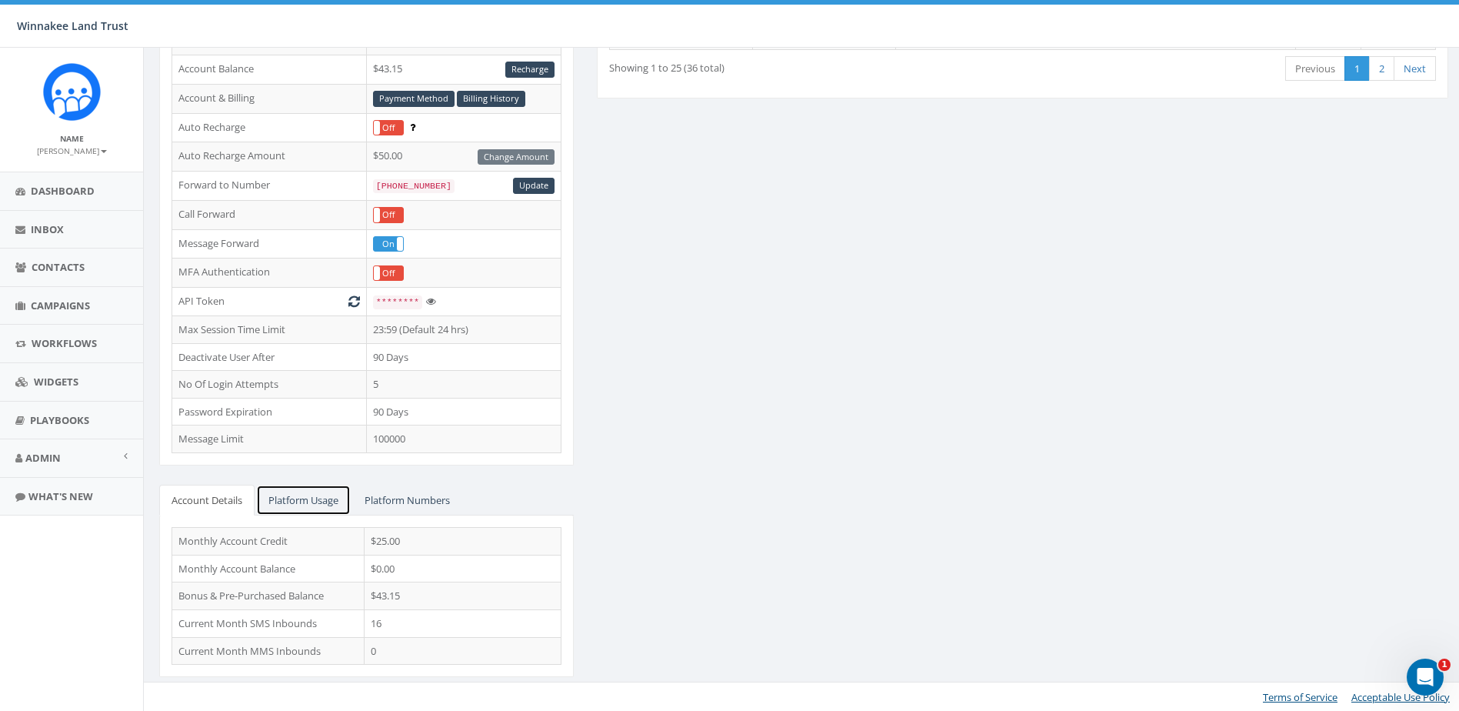
click at [316, 498] on link "Platform Usage" at bounding box center [303, 501] width 95 height 32
